Goal: Task Accomplishment & Management: Manage account settings

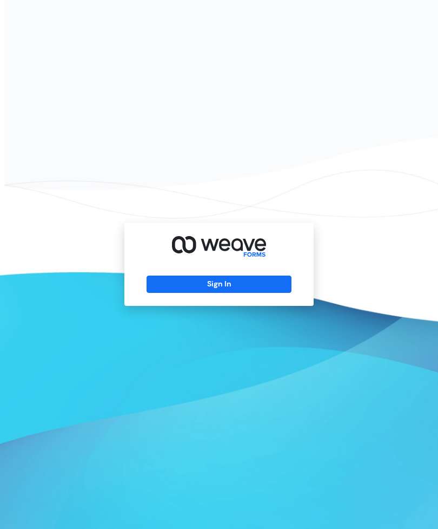
click at [220, 293] on button "Sign In" at bounding box center [219, 283] width 144 height 17
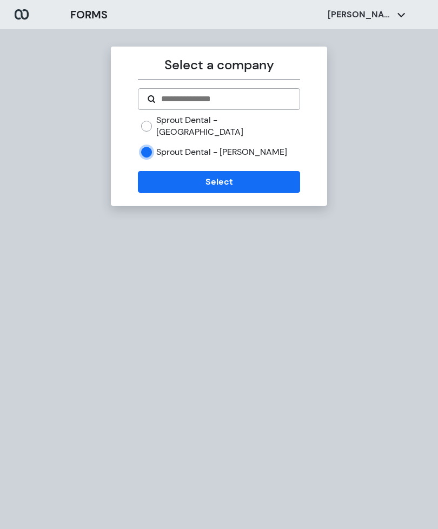
click at [221, 173] on button "Select" at bounding box center [219, 182] width 162 height 22
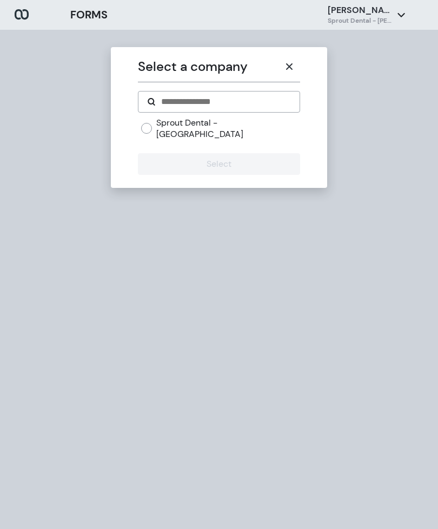
click at [288, 68] on icon "button" at bounding box center [289, 66] width 6 height 6
